Goal: Check status

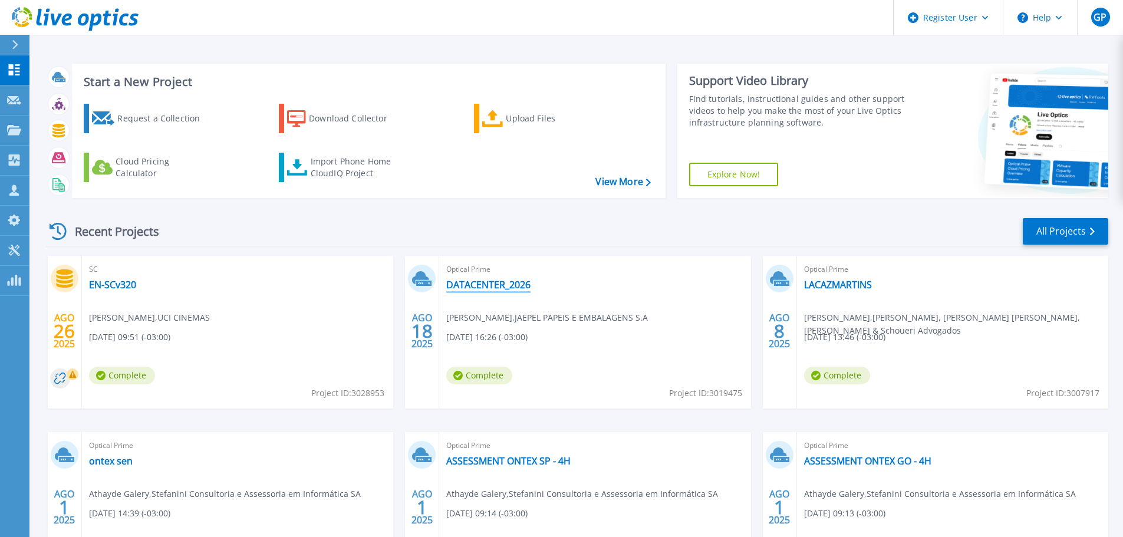
click at [497, 285] on link "DATACENTER_2026" at bounding box center [488, 285] width 84 height 12
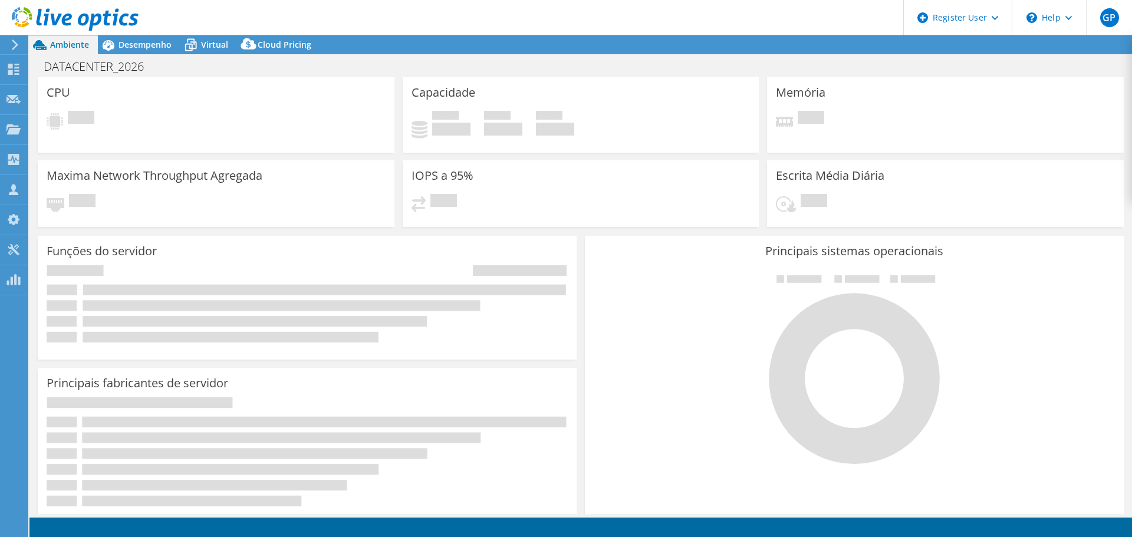
select select "USD"
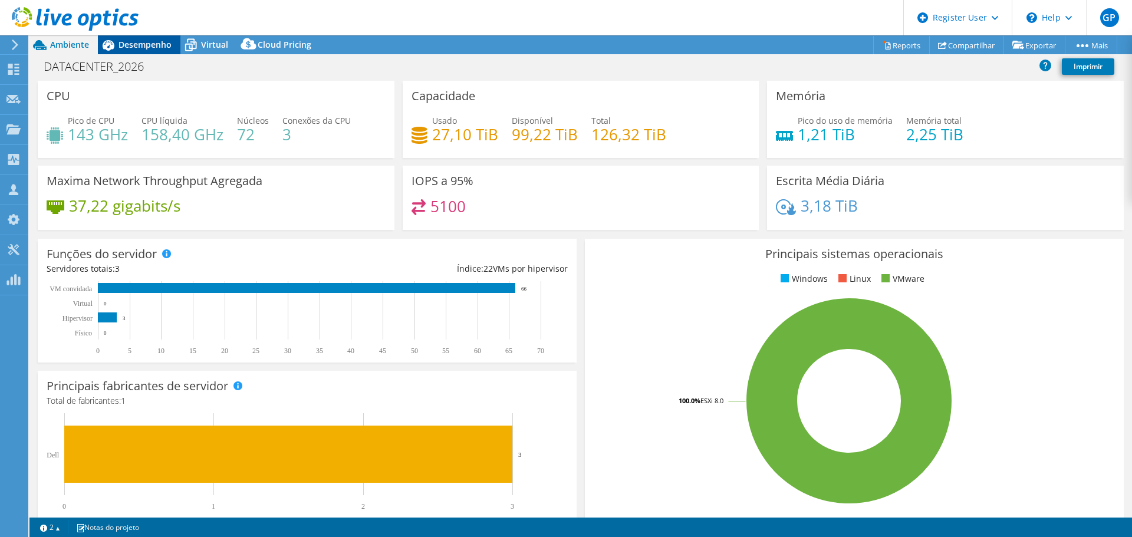
click at [146, 51] on div "Desempenho" at bounding box center [139, 44] width 83 height 19
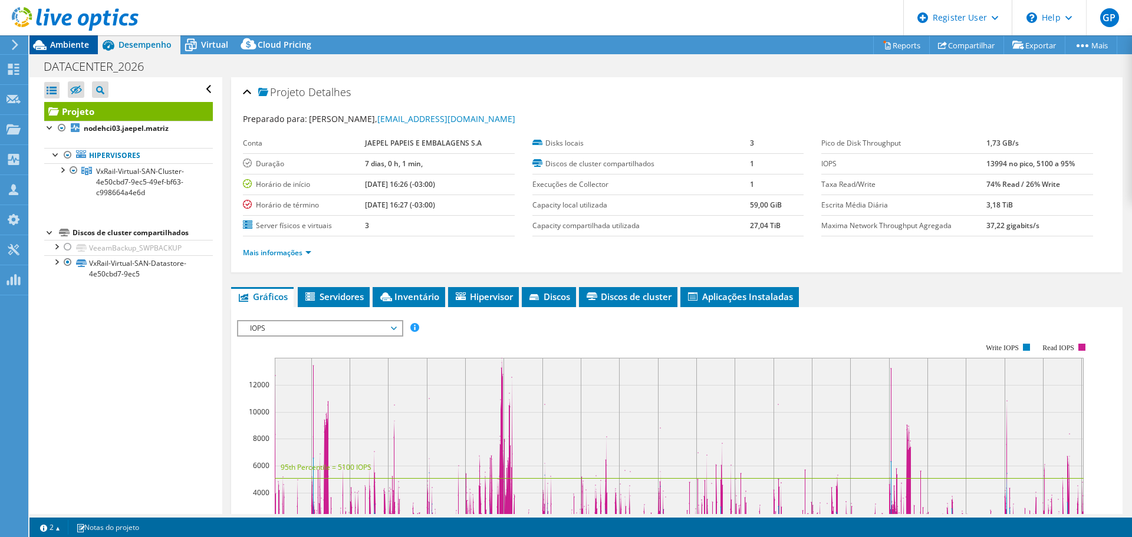
click at [73, 48] on span "Ambiente" at bounding box center [69, 44] width 39 height 11
